Goal: Find specific page/section: Find specific page/section

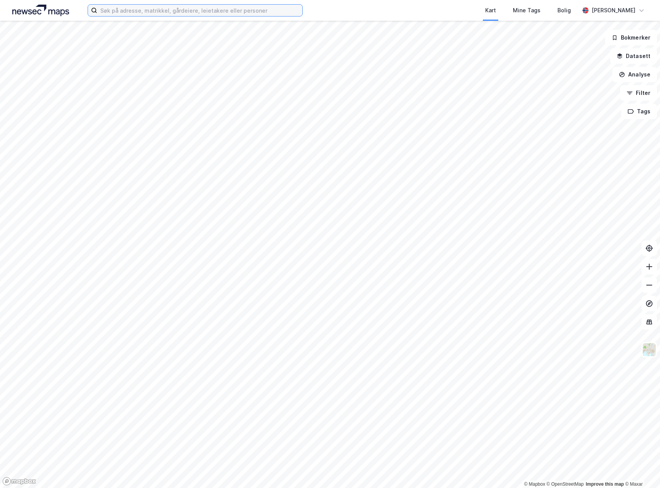
click at [197, 13] on input at bounding box center [199, 11] width 205 height 12
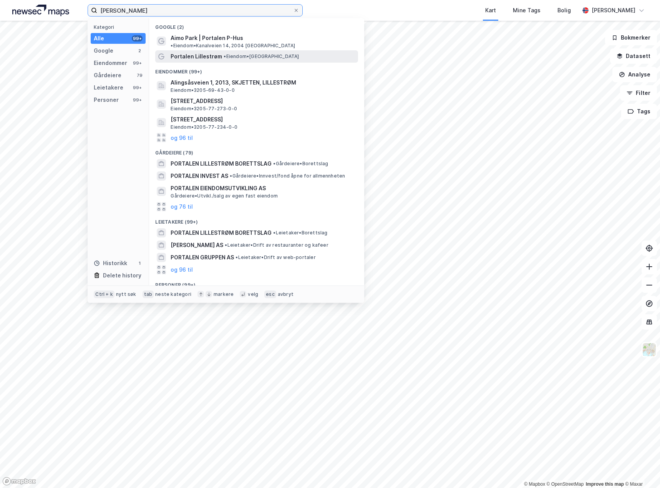
type input "[PERSON_NAME]"
click at [199, 52] on span "Portalen Lillestrøm" at bounding box center [196, 56] width 51 height 9
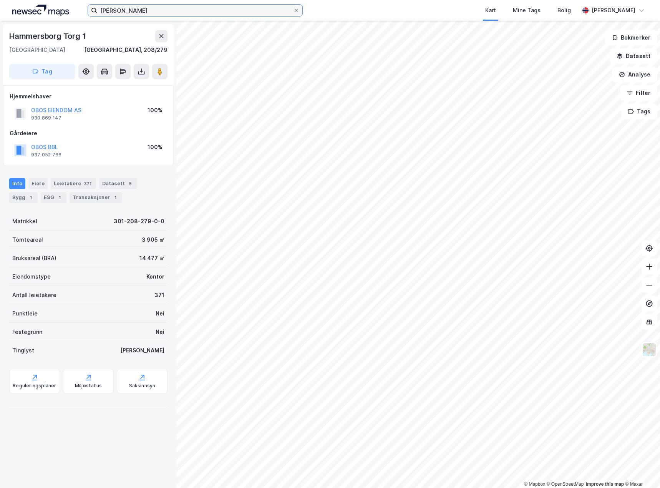
click at [188, 10] on input "[PERSON_NAME]" at bounding box center [195, 11] width 196 height 12
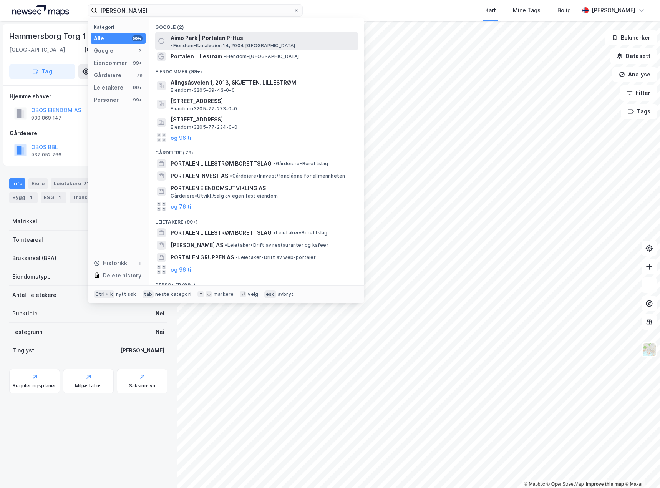
click at [195, 35] on span "Aimo Park | Portalen P-Hus" at bounding box center [207, 37] width 73 height 9
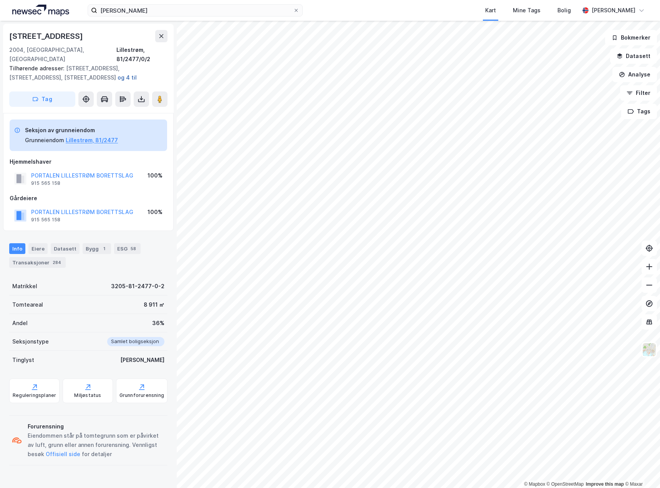
click at [0, 0] on button "og 4 til" at bounding box center [0, 0] width 0 height 0
